Goal: Task Accomplishment & Management: Manage account settings

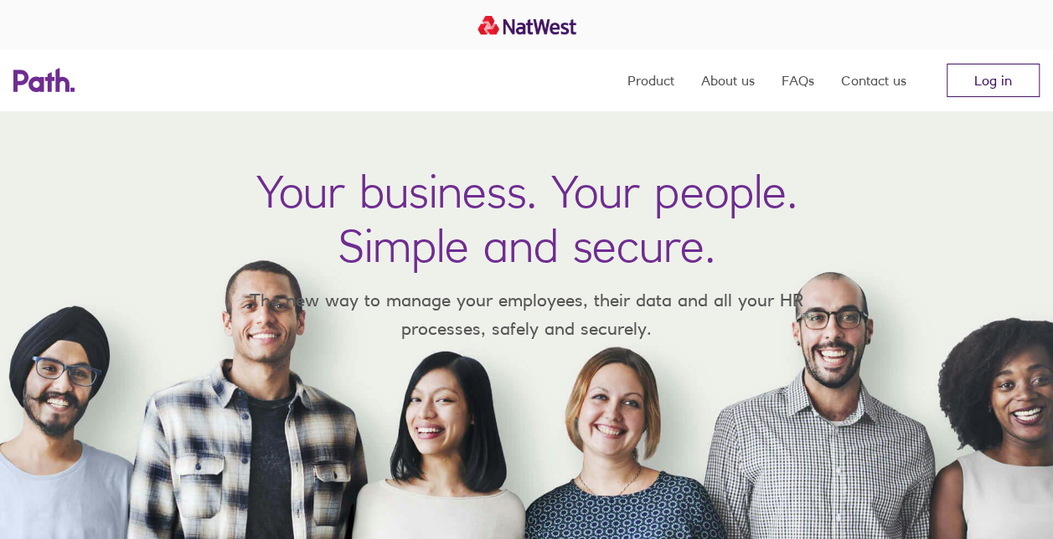
click at [992, 85] on link "Log in" at bounding box center [992, 81] width 93 height 34
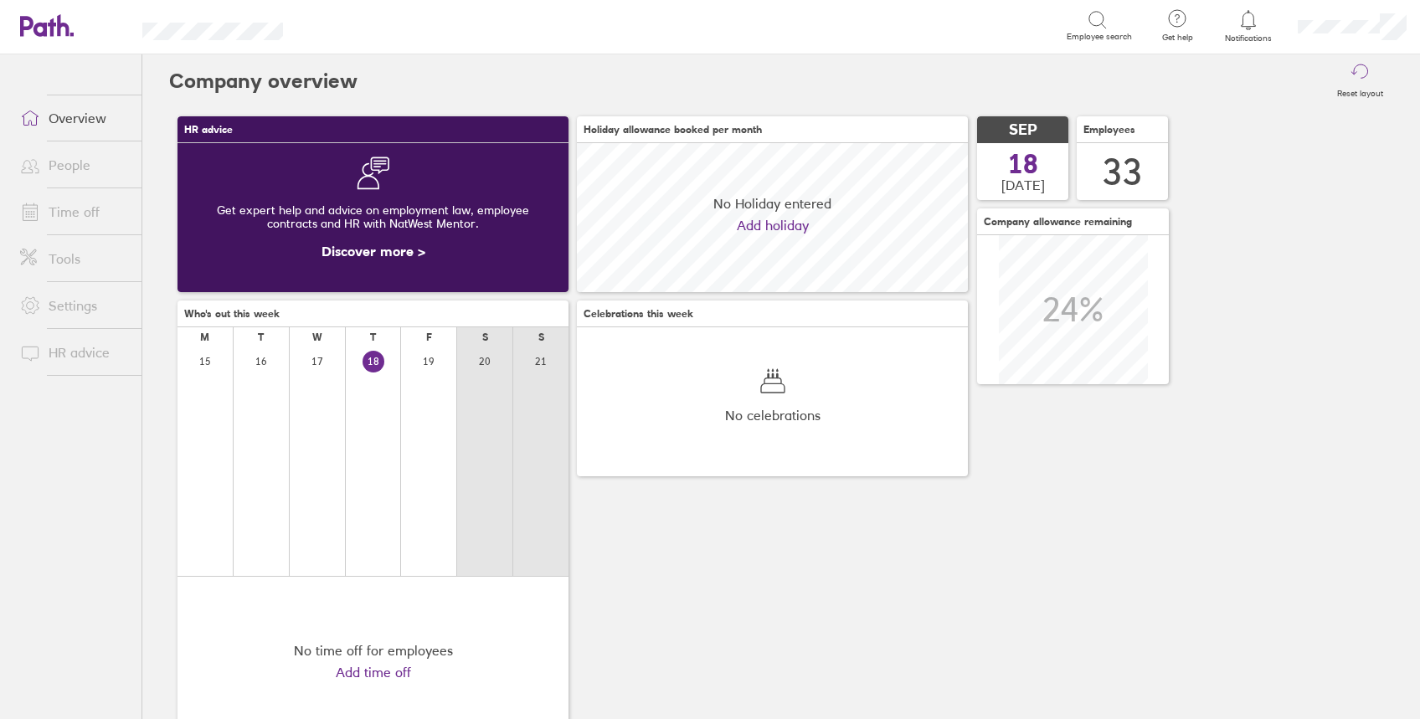
scroll to position [149, 391]
click at [83, 162] on link "People" at bounding box center [74, 165] width 135 height 34
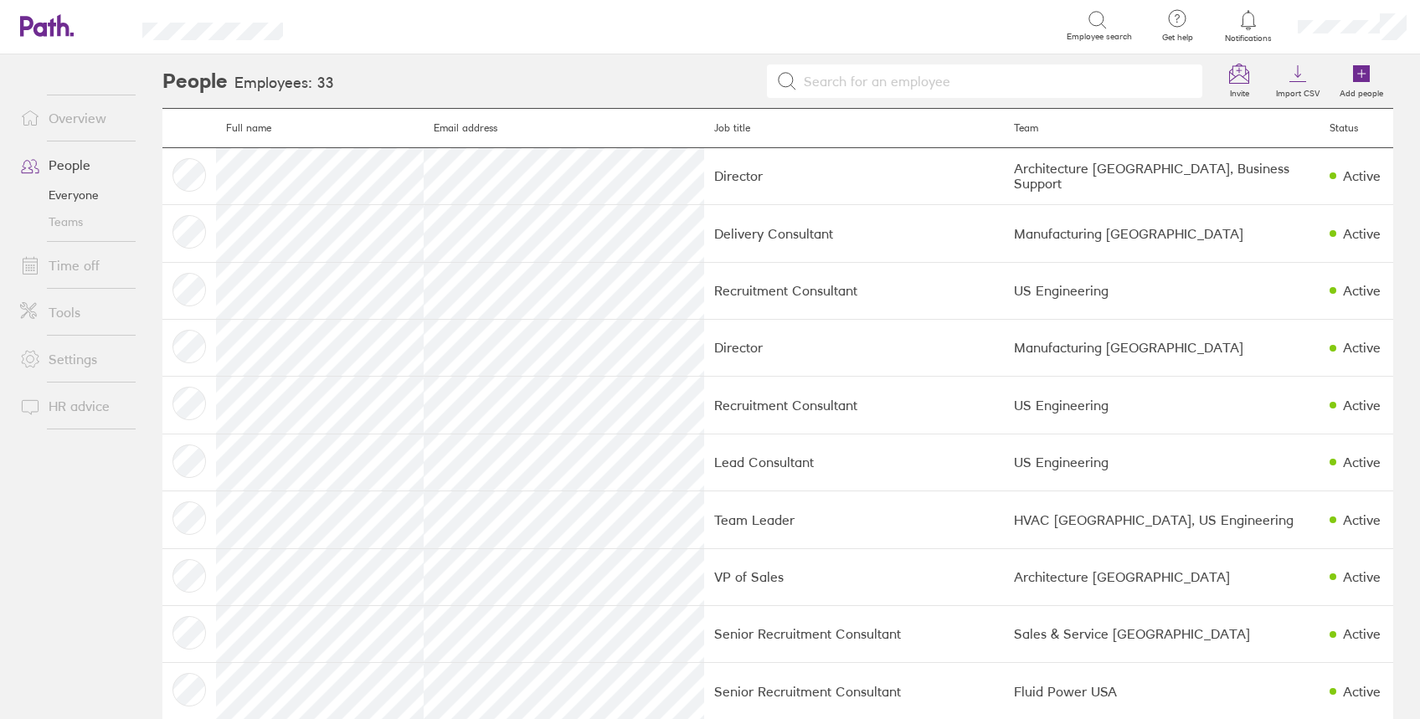
scroll to position [223, 0]
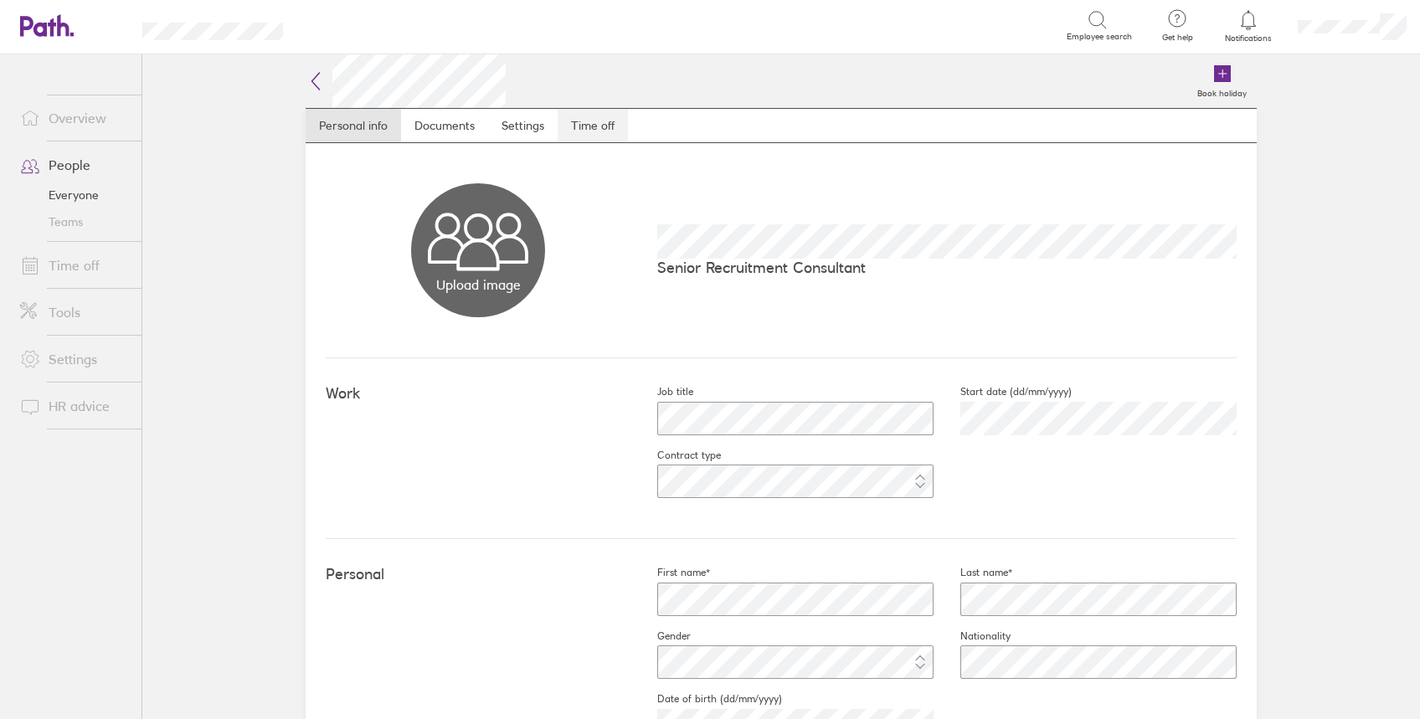
click at [595, 135] on link "Time off" at bounding box center [593, 126] width 70 height 34
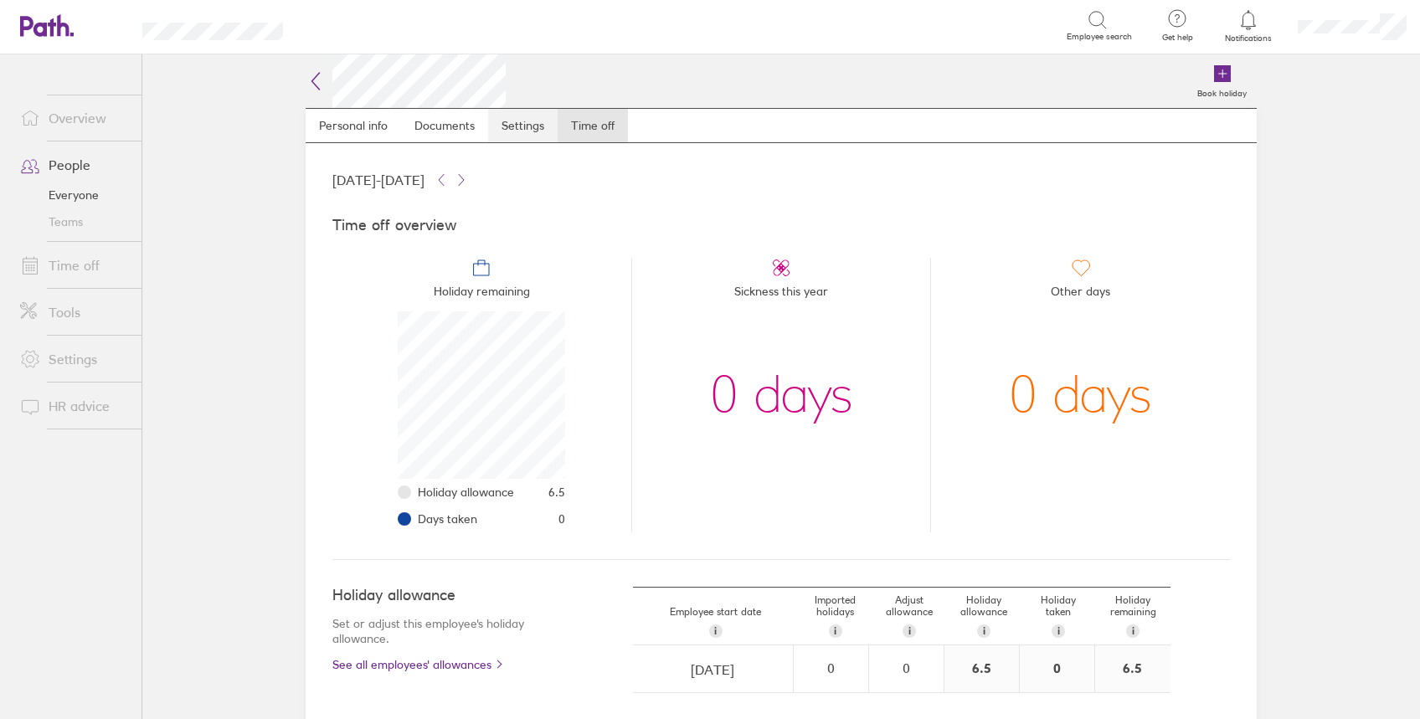
click at [523, 126] on link "Settings" at bounding box center [523, 126] width 70 height 34
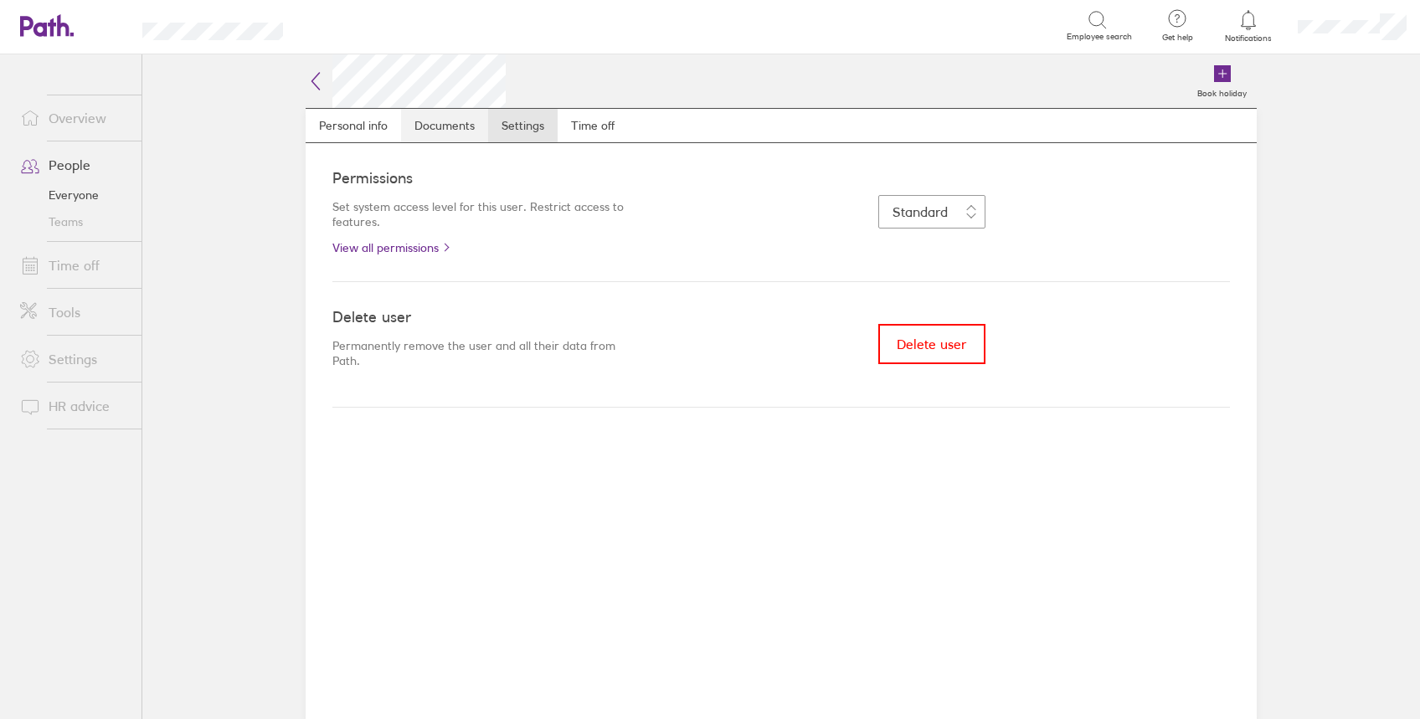
click at [439, 130] on link "Documents" at bounding box center [444, 126] width 87 height 34
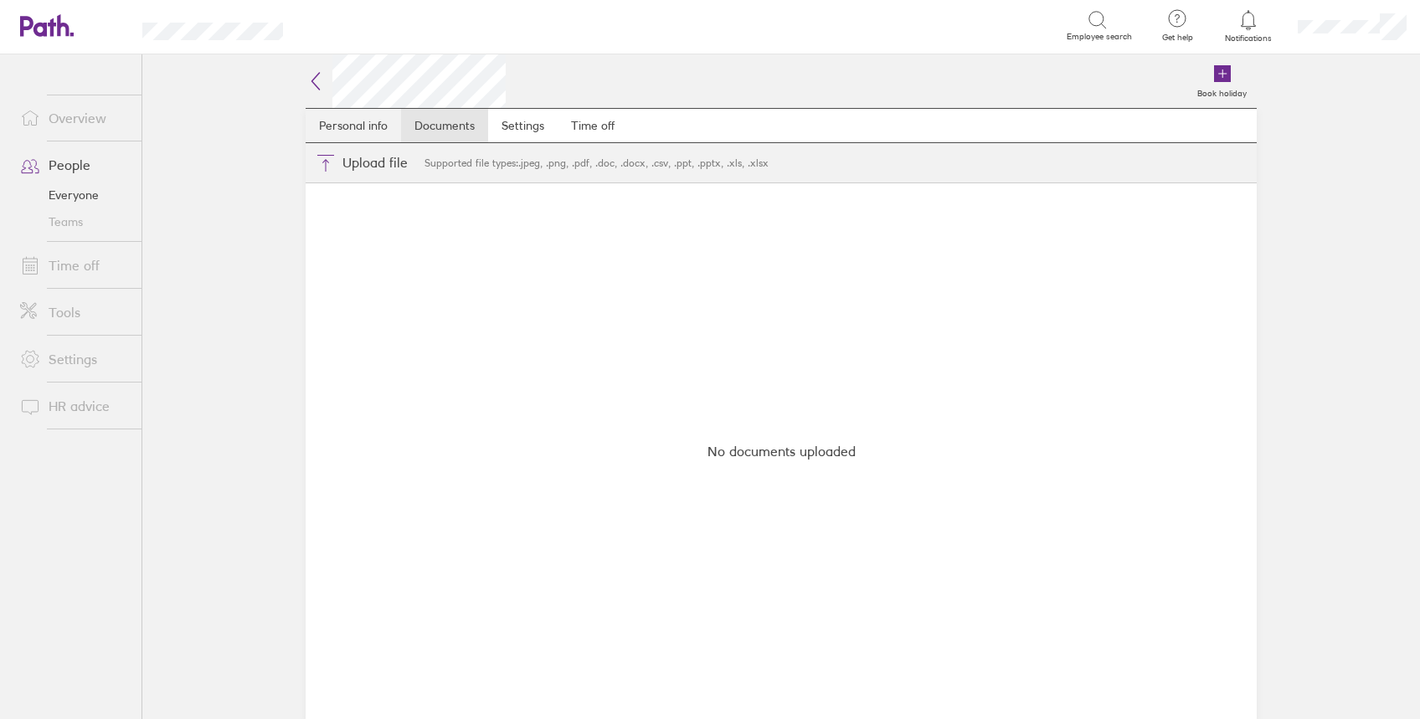
click at [348, 121] on link "Personal info" at bounding box center [353, 126] width 95 height 34
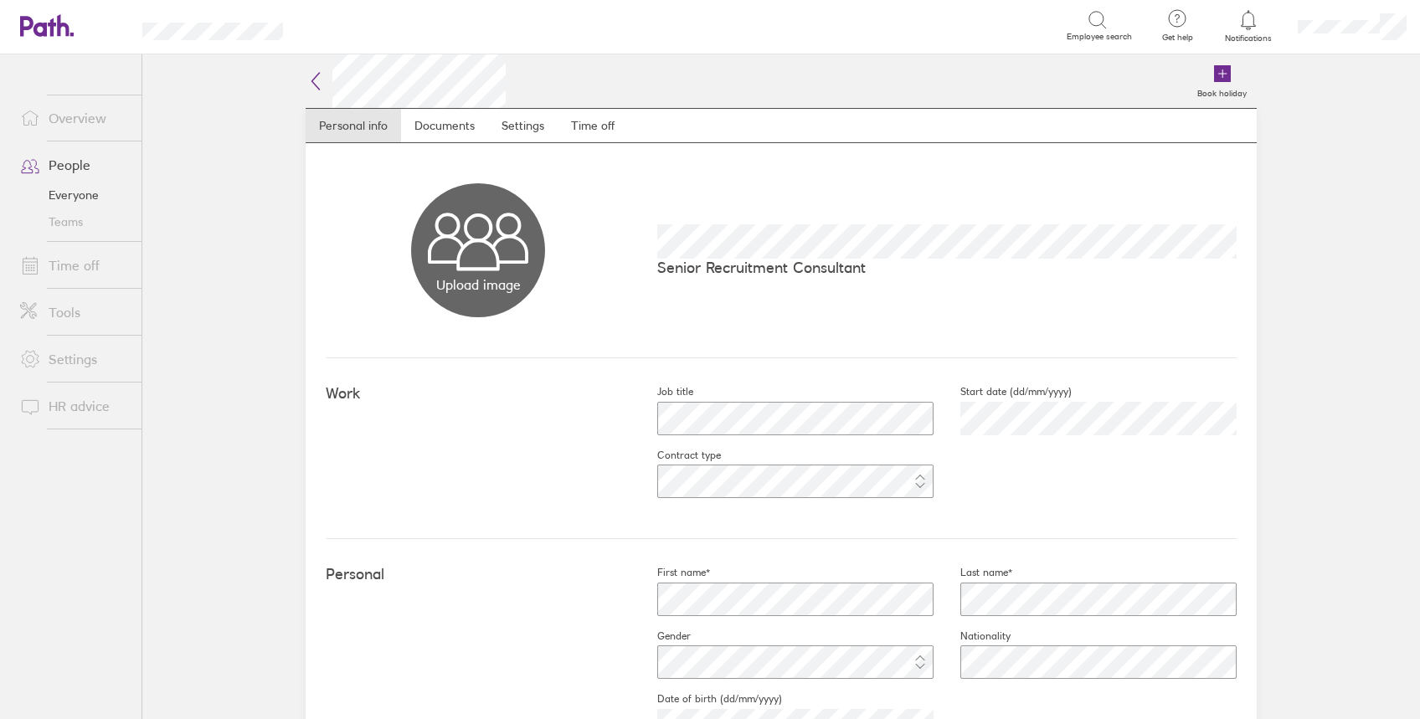
click at [79, 219] on link "Teams" at bounding box center [74, 222] width 135 height 27
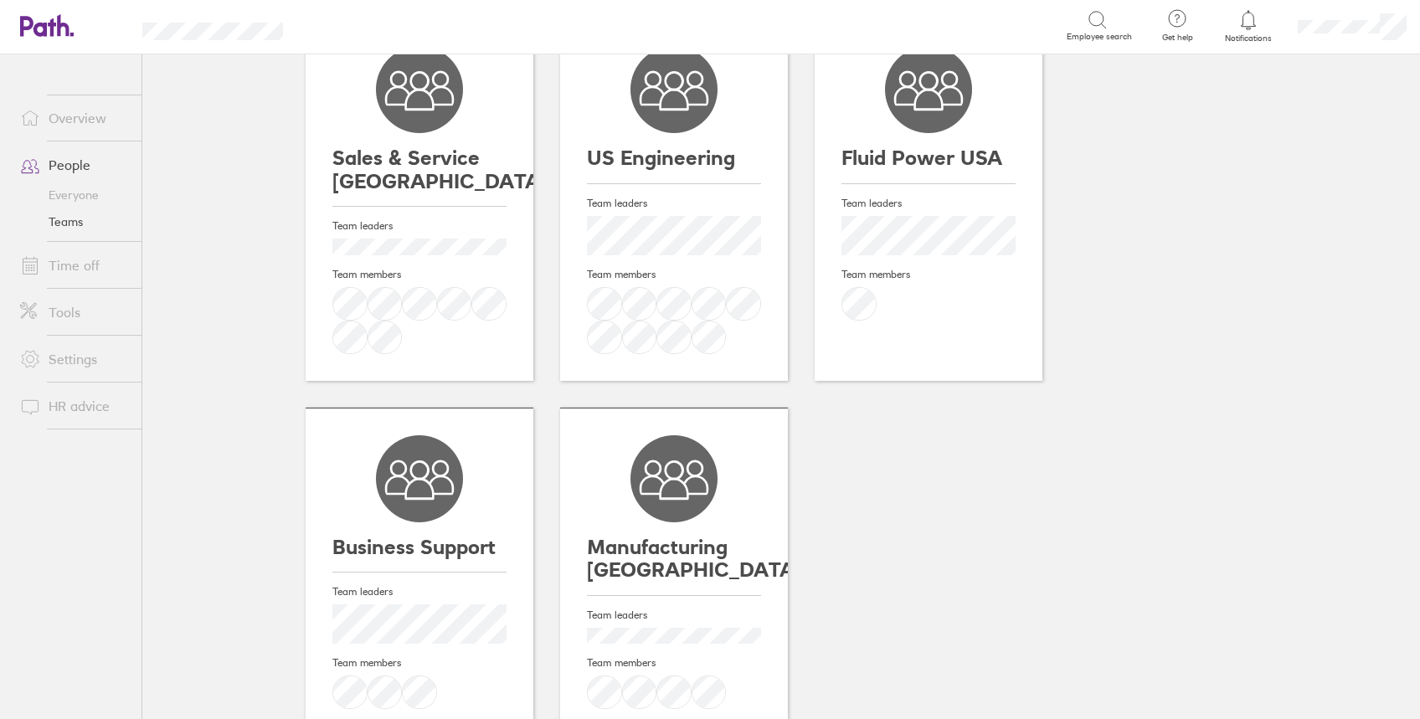
scroll to position [497, 0]
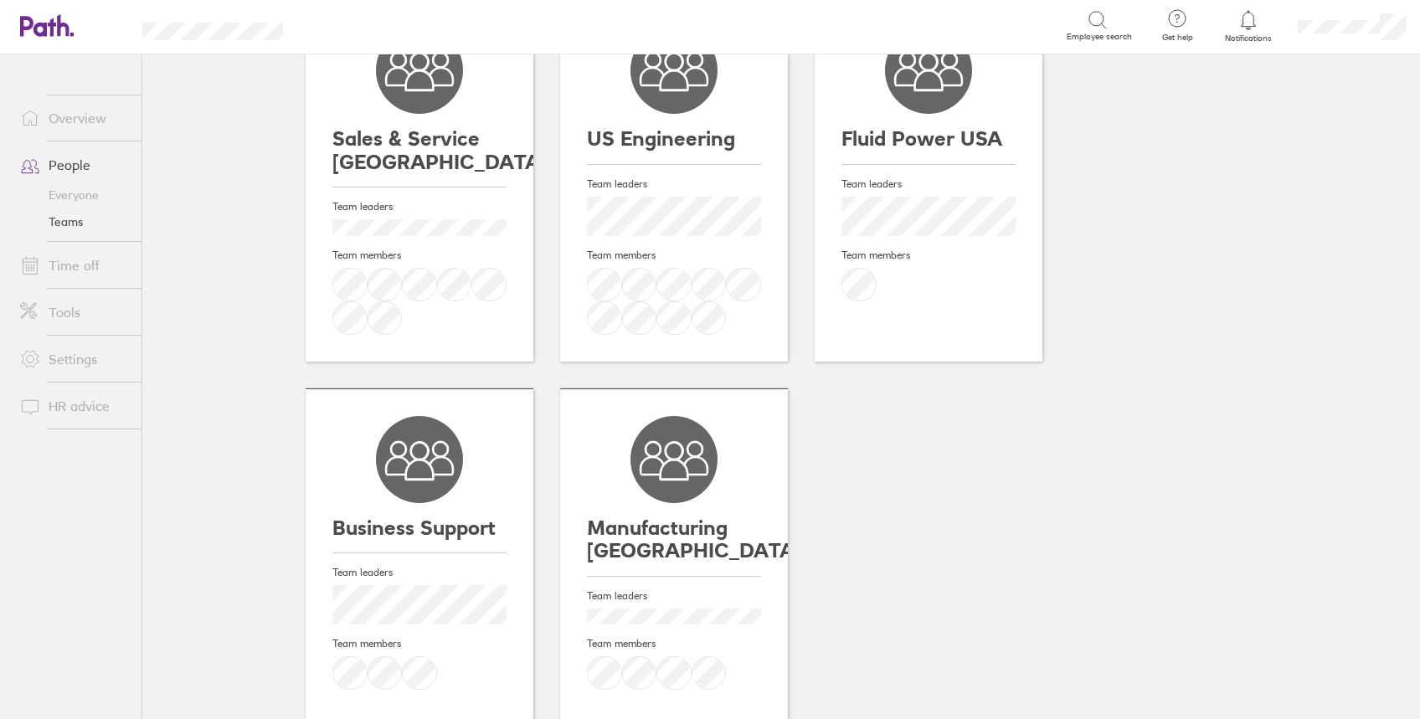
click at [209, 291] on main "Teams Add team HVAC [DEMOGRAPHIC_DATA] Team leaders Team members Architecture […" at bounding box center [781, 386] width 1278 height 665
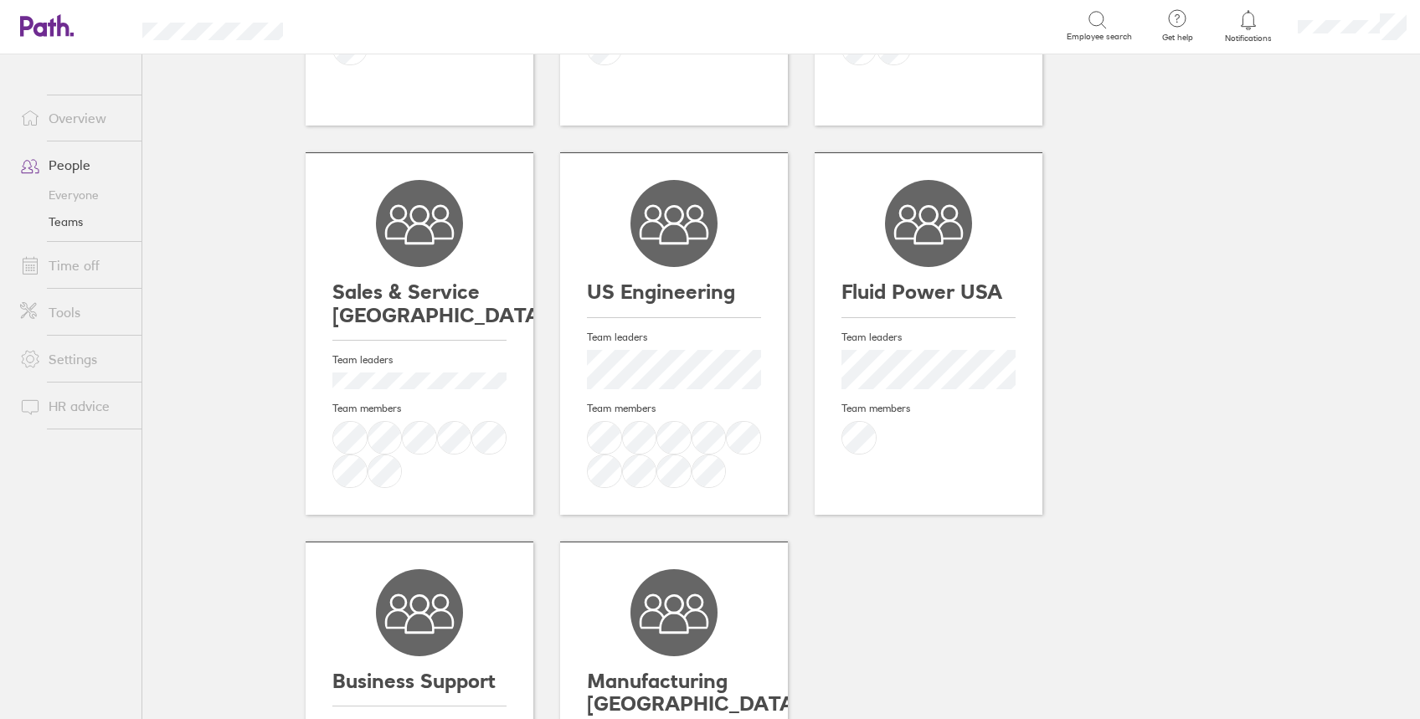
scroll to position [275, 0]
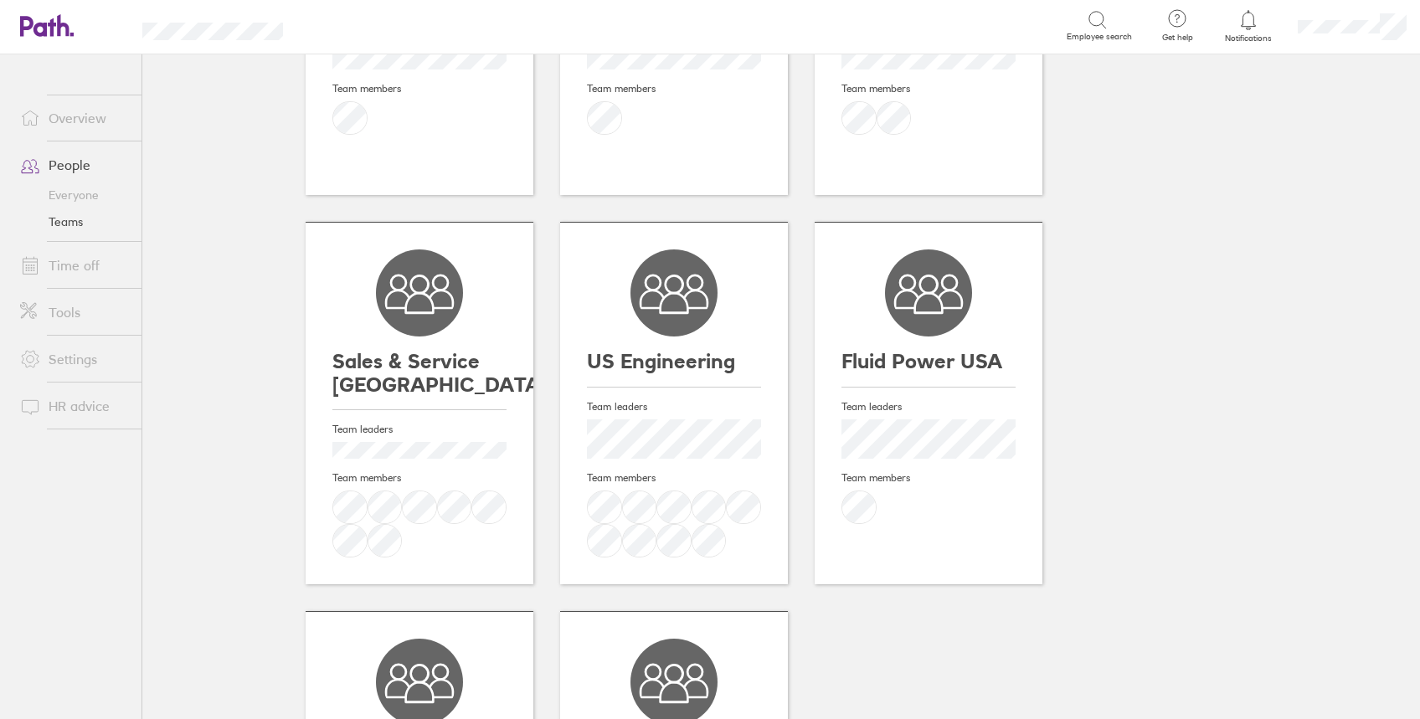
click at [919, 282] on icon at bounding box center [928, 293] width 87 height 87
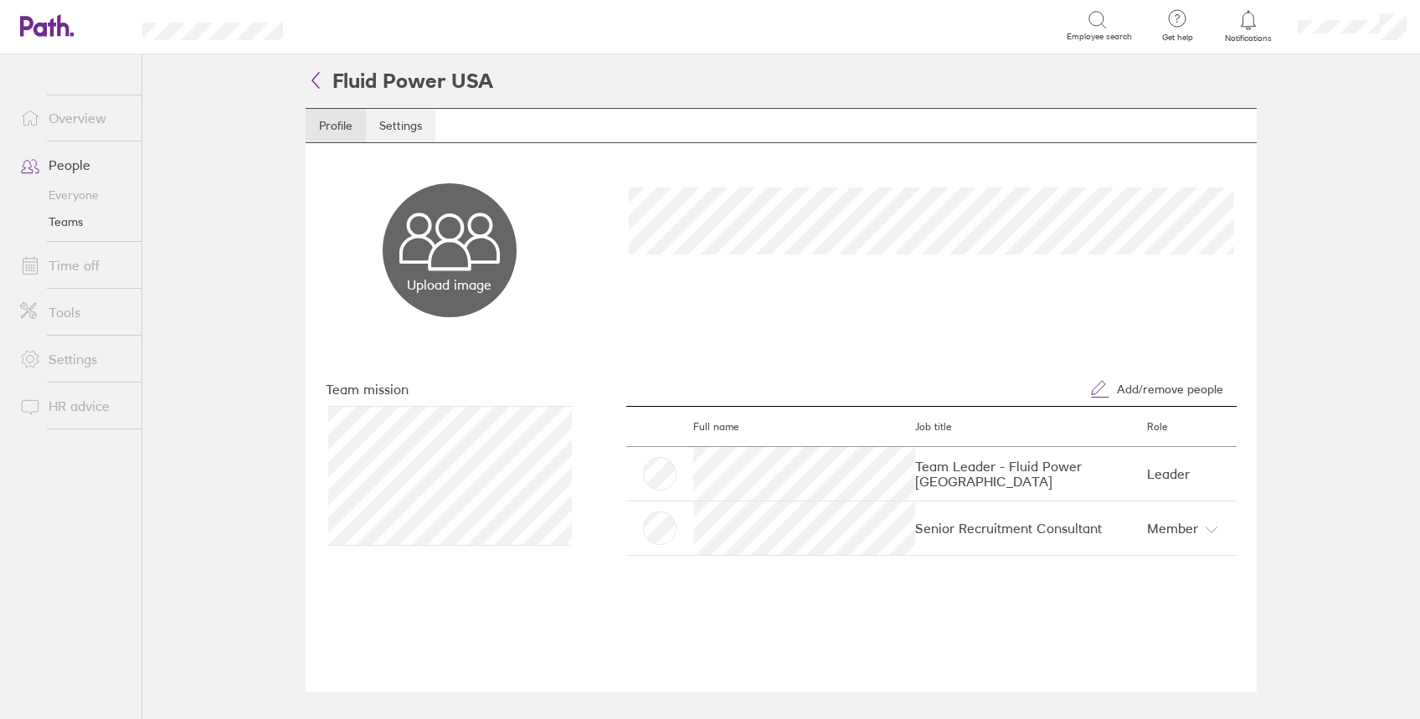
click at [370, 121] on link "Settings" at bounding box center [401, 126] width 70 height 34
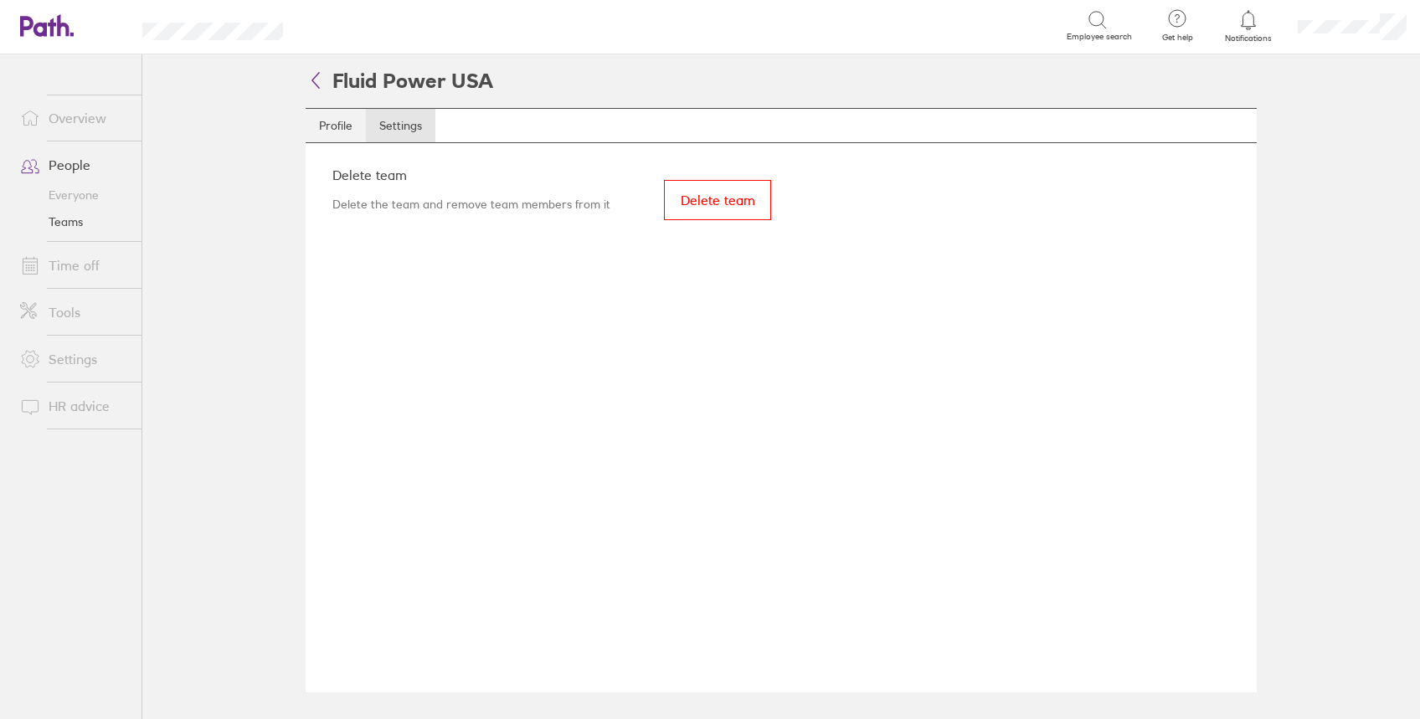
click at [333, 127] on link "Profile" at bounding box center [336, 126] width 60 height 34
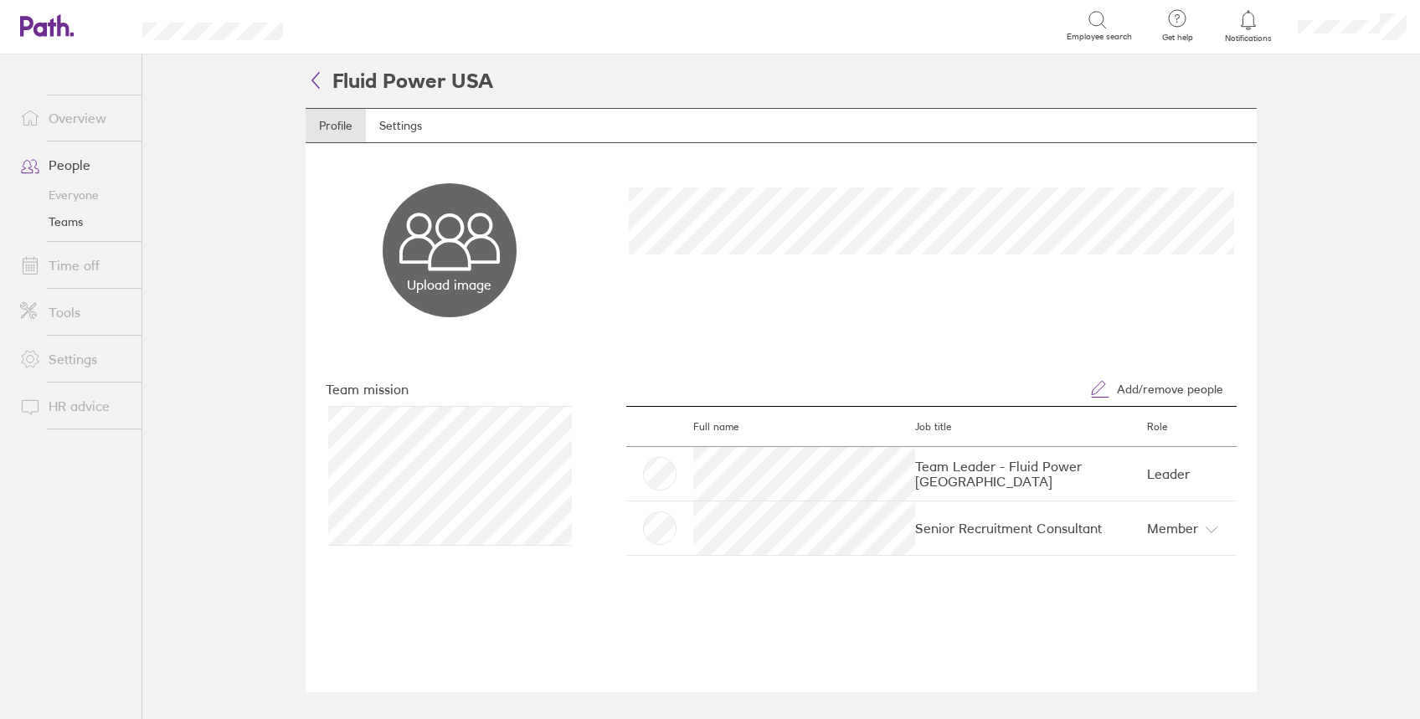
click at [317, 81] on icon at bounding box center [316, 80] width 20 height 20
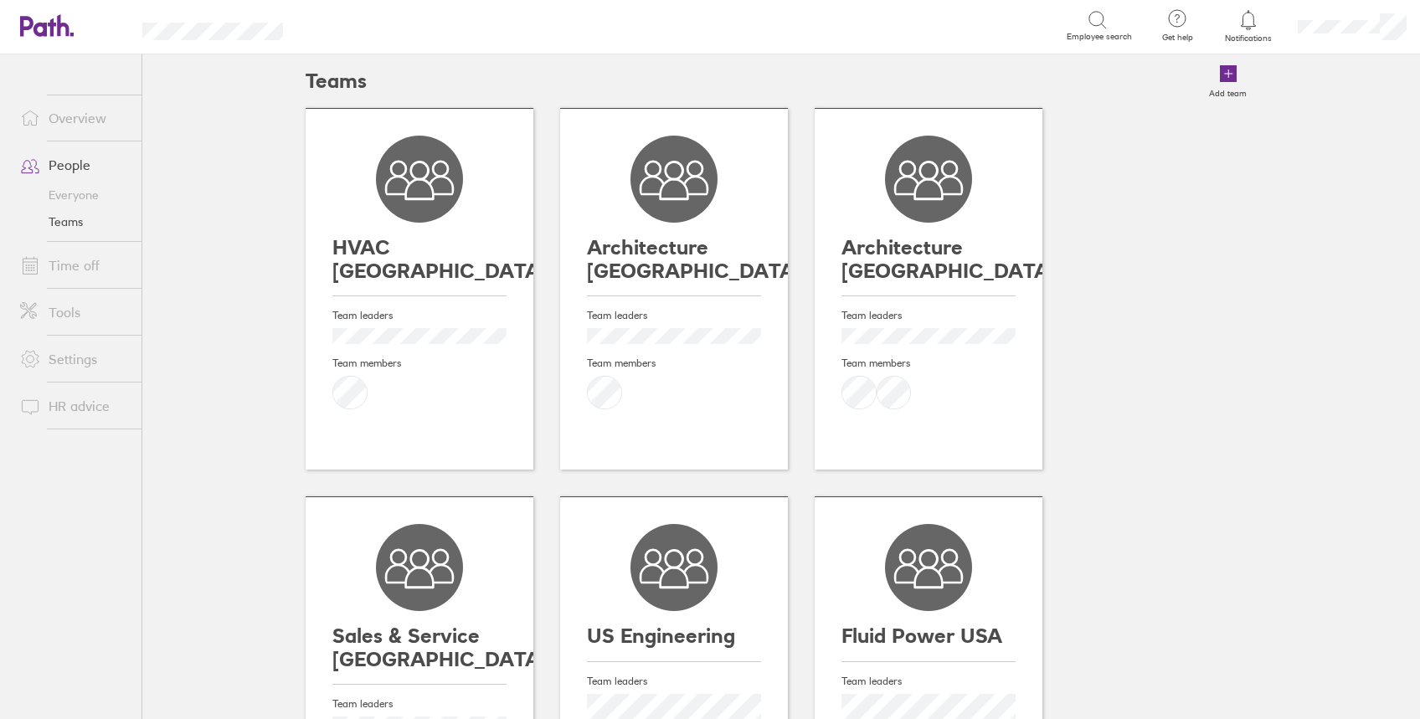
click at [72, 117] on link "Overview" at bounding box center [74, 118] width 135 height 34
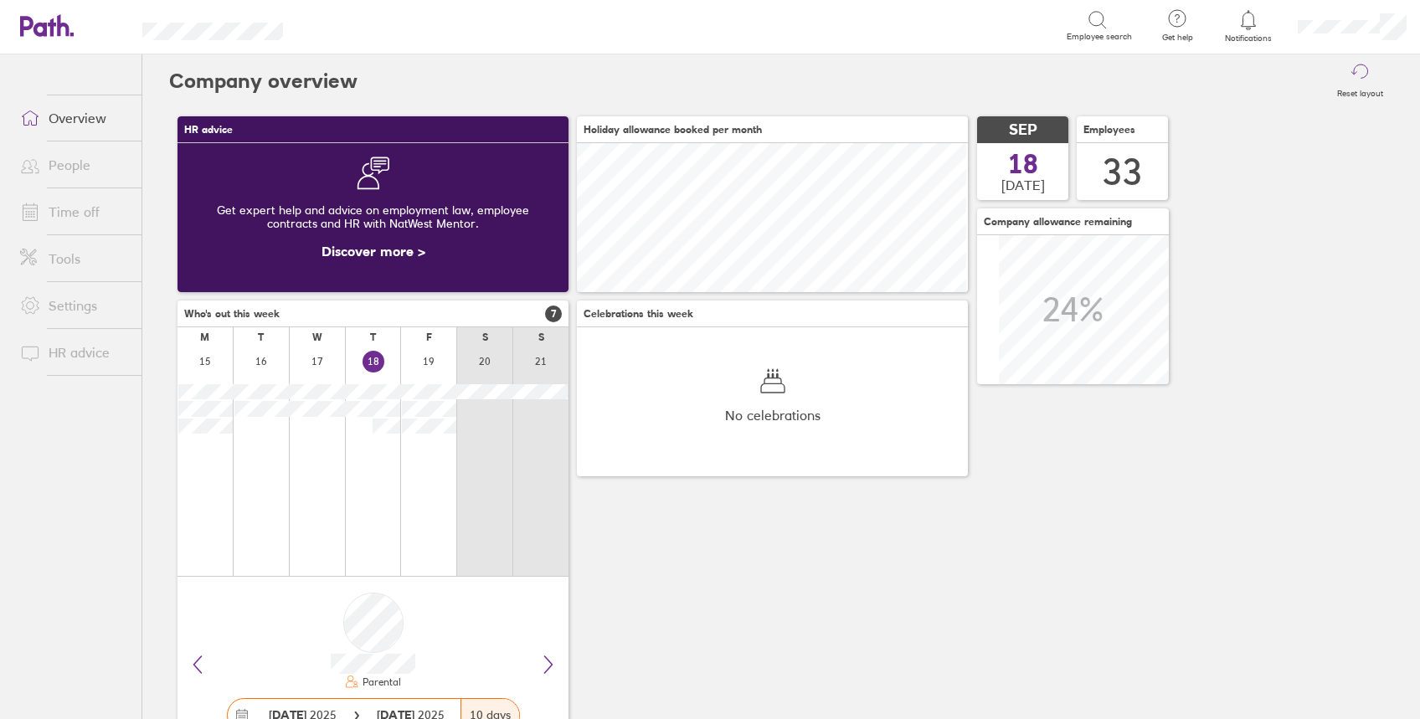
scroll to position [149, 391]
click at [55, 208] on link "Time off" at bounding box center [74, 212] width 135 height 34
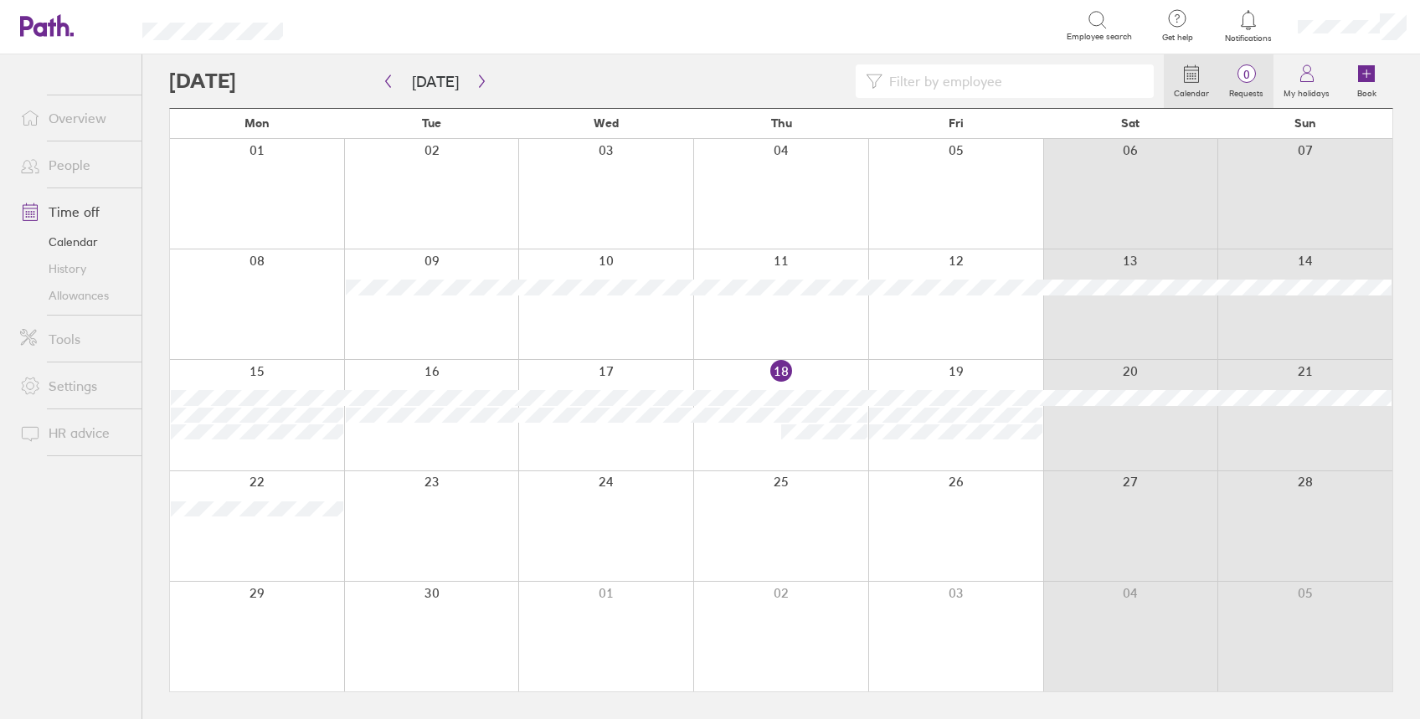
click at [1253, 75] on span "0" at bounding box center [1246, 74] width 54 height 13
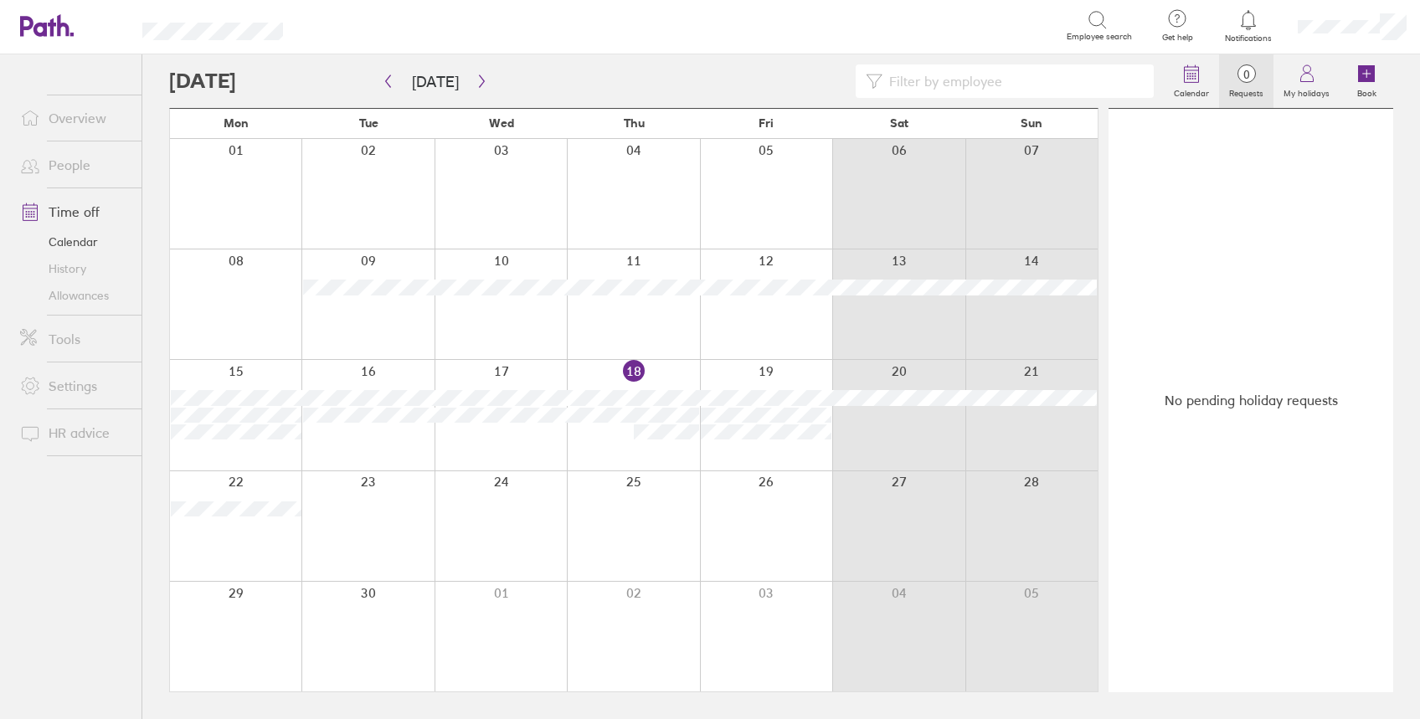
click at [1259, 75] on span "0" at bounding box center [1246, 74] width 54 height 13
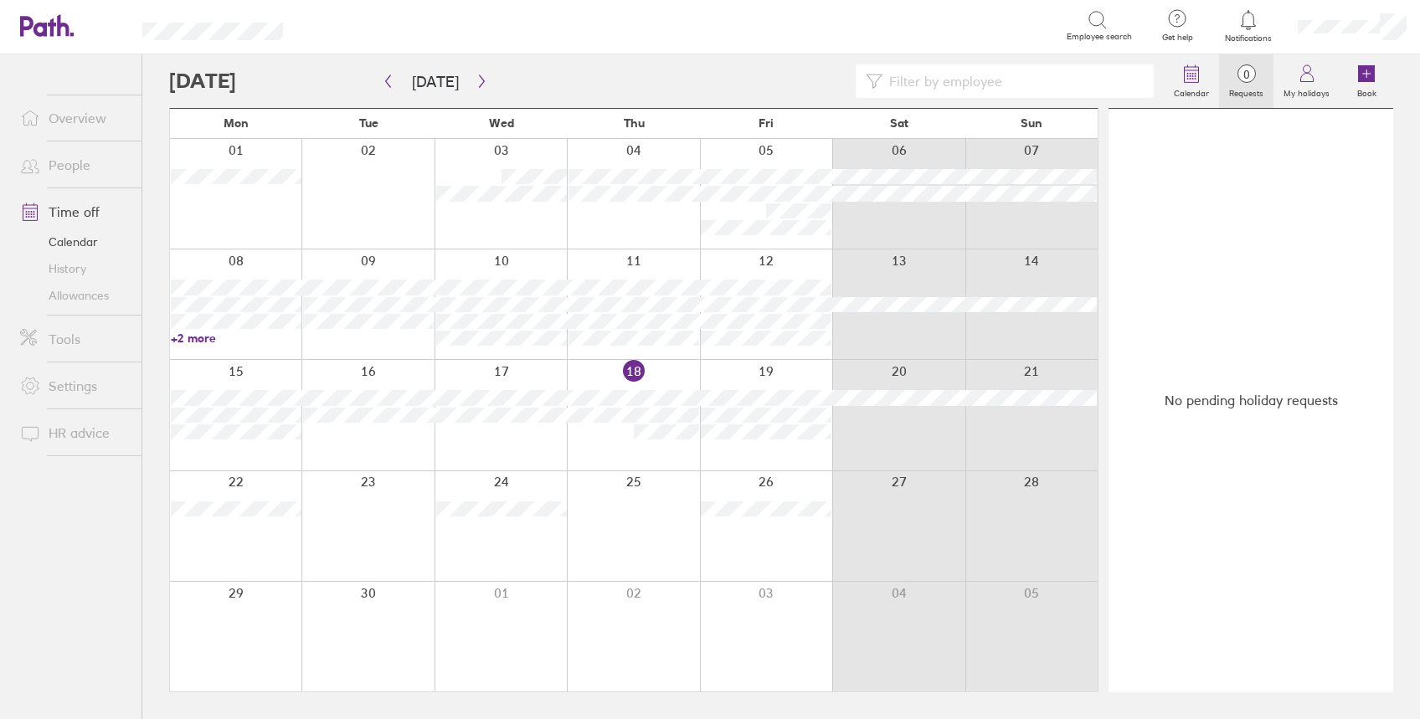
click at [1248, 90] on label "Requests" at bounding box center [1246, 91] width 54 height 15
drag, startPoint x: 738, startPoint y: 85, endPoint x: 717, endPoint y: 83, distance: 21.1
click at [738, 85] on div at bounding box center [666, 81] width 995 height 34
click at [740, 79] on div at bounding box center [666, 81] width 995 height 34
